Goal: Task Accomplishment & Management: Manage account settings

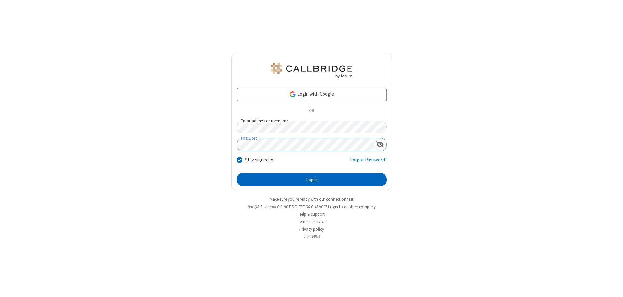
click at [311, 180] on button "Login" at bounding box center [311, 179] width 150 height 13
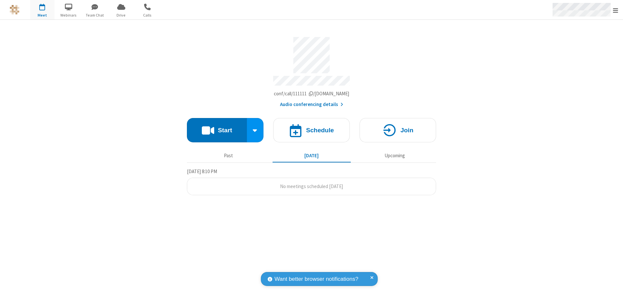
click at [615, 10] on span "Open menu" at bounding box center [615, 10] width 5 height 6
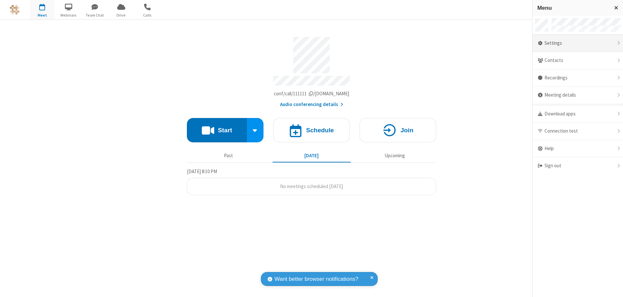
click at [577, 43] on div "Settings" at bounding box center [577, 44] width 90 height 18
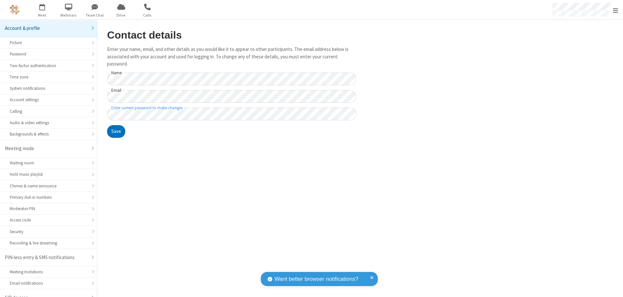
scroll to position [9, 0]
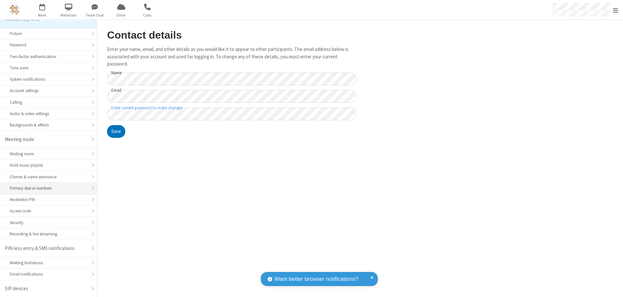
click at [46, 188] on div "Primary dial-in numbers" at bounding box center [48, 188] width 77 height 6
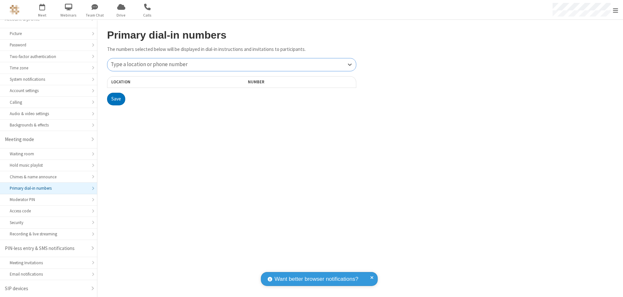
click at [232, 65] on div "Type a location or phone number" at bounding box center [231, 64] width 248 height 13
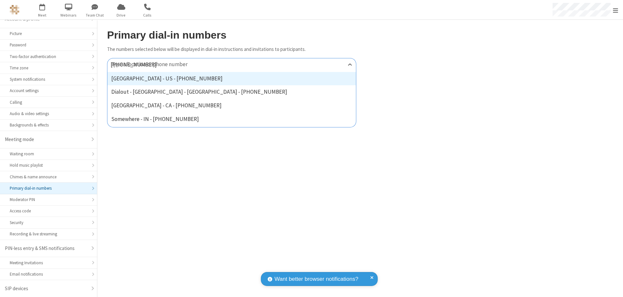
type input "[PHONE_NUMBER]"
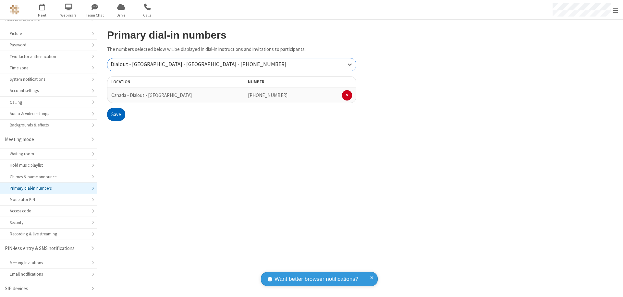
click at [116, 114] on button "Save" at bounding box center [116, 114] width 18 height 13
